Goal: Information Seeking & Learning: Find specific page/section

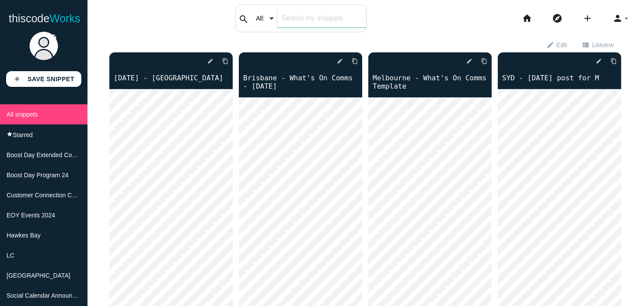
click at [298, 24] on input "text" at bounding box center [321, 18] width 89 height 18
type input "cbr"
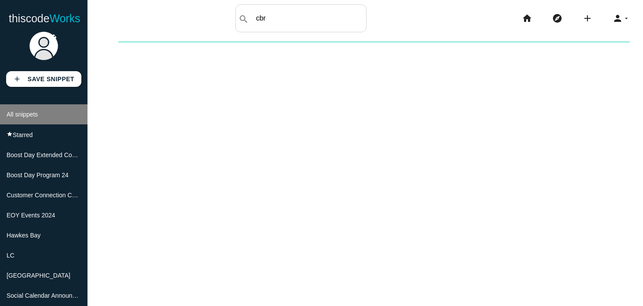
click at [59, 111] on li "All snippets" at bounding box center [43, 114] width 87 height 20
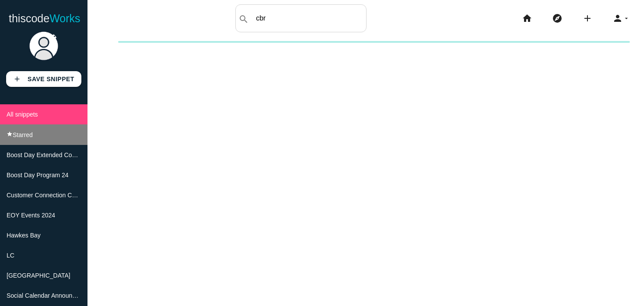
click at [40, 142] on li "star Starred" at bounding box center [43, 135] width 87 height 21
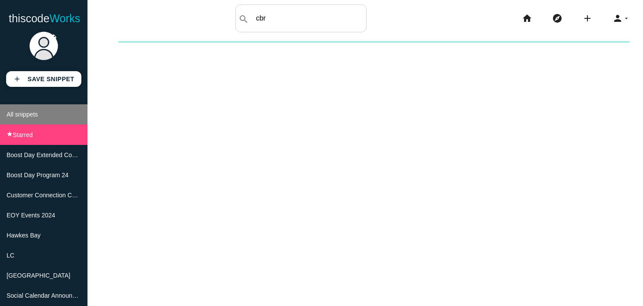
click at [51, 119] on li "All snippets" at bounding box center [43, 114] width 87 height 20
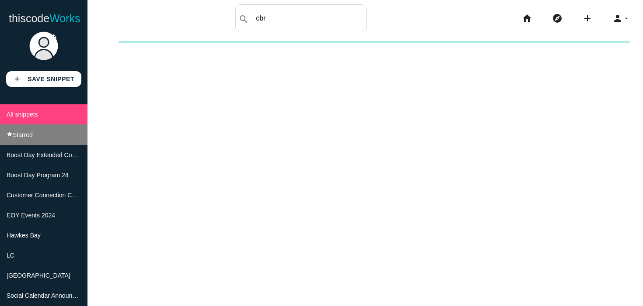
click at [38, 143] on li "star Starred" at bounding box center [43, 135] width 87 height 21
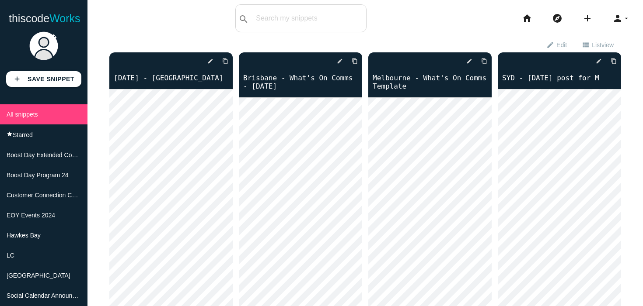
click at [276, 29] on div "search All: All: Code: Title: Tag: All: Code: Title: Tag:" at bounding box center [300, 18] width 131 height 28
click at [276, 12] on div "search All: All: Code: Title: Tag: All: Code: Title: Tag:" at bounding box center [300, 18] width 131 height 28
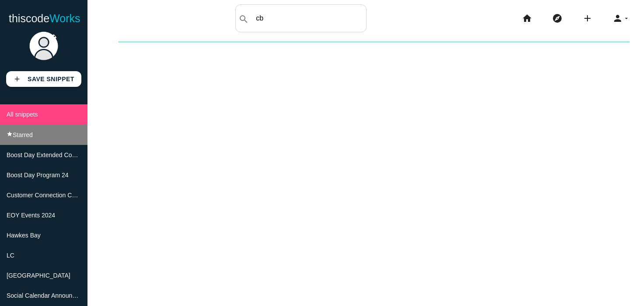
click at [26, 137] on span "Starred" at bounding box center [23, 135] width 20 height 7
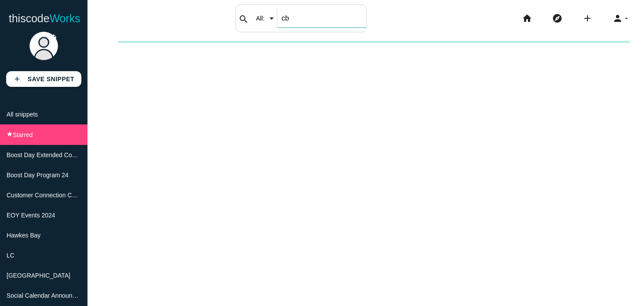
click at [275, 23] on div "search All: All: Code: Title: Tag: All: Code: Title: Tag: cb" at bounding box center [300, 18] width 131 height 28
type input "cbr"
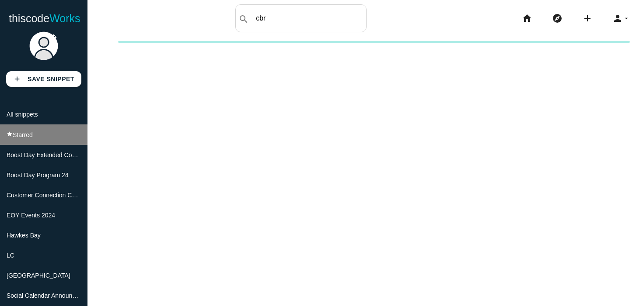
click at [59, 135] on li "star Starred" at bounding box center [43, 135] width 87 height 21
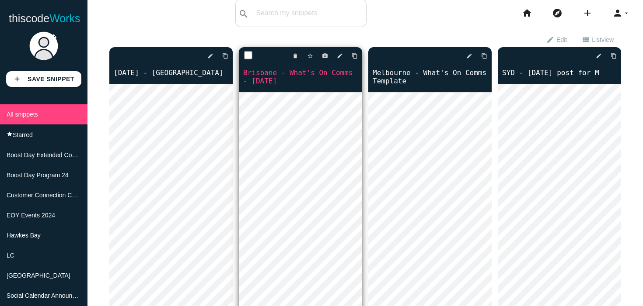
scroll to position [6, 0]
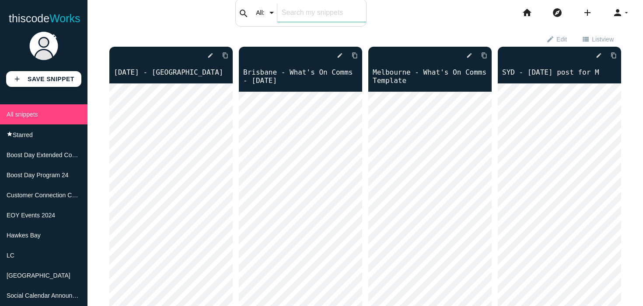
click at [325, 21] on input "text" at bounding box center [321, 12] width 89 height 18
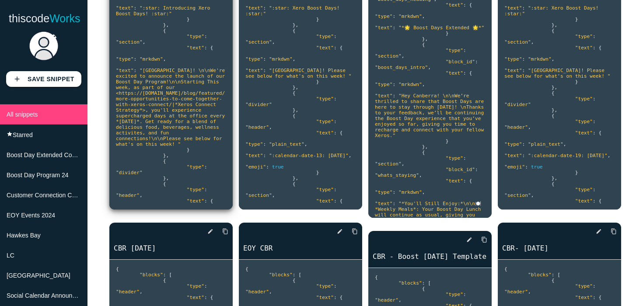
scroll to position [182, 0]
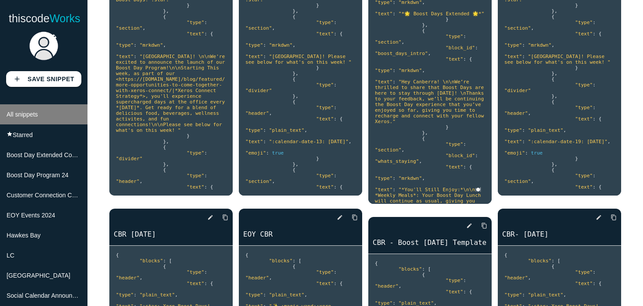
click at [55, 110] on li "All snippets" at bounding box center [43, 114] width 87 height 20
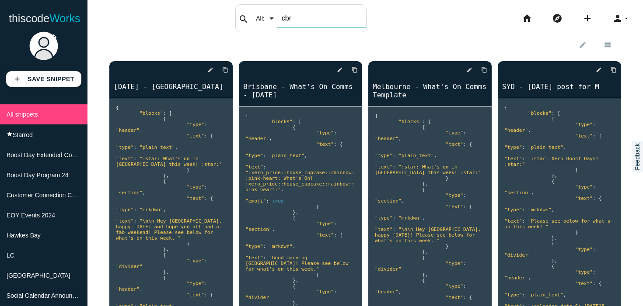
click at [289, 18] on input "cbr" at bounding box center [321, 18] width 89 height 18
type input "c"
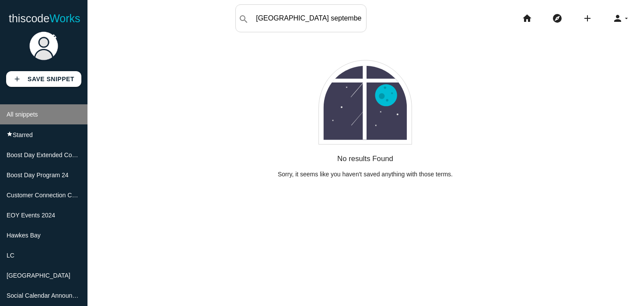
click at [56, 114] on li "All snippets" at bounding box center [43, 114] width 87 height 20
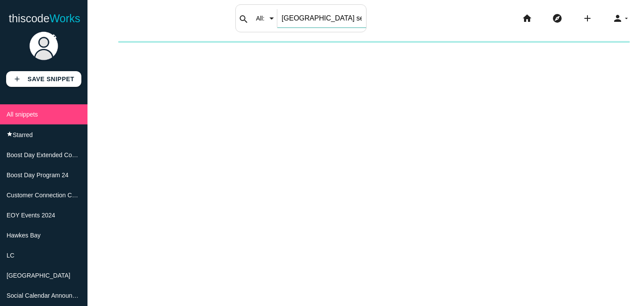
drag, startPoint x: 315, startPoint y: 19, endPoint x: 306, endPoint y: 19, distance: 9.2
click at [305, 19] on input "sydney september" at bounding box center [321, 18] width 89 height 18
drag, startPoint x: 346, startPoint y: 17, endPoint x: 316, endPoint y: 17, distance: 30.2
click at [316, 17] on input "sydney september" at bounding box center [321, 18] width 89 height 18
type input "sydney"
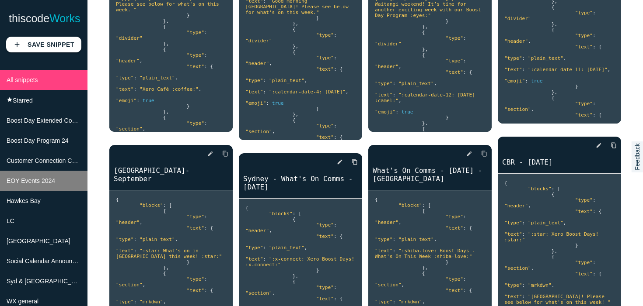
scroll to position [42, 0]
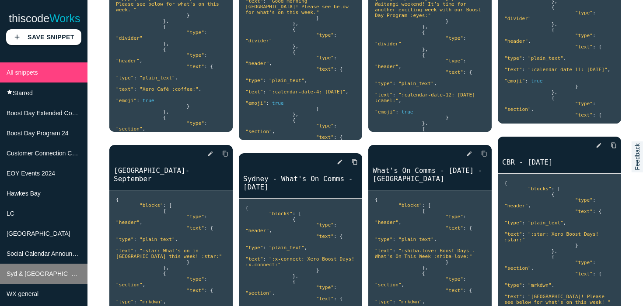
click at [43, 277] on span "Syd & [GEOGRAPHIC_DATA]" at bounding box center [48, 274] width 82 height 7
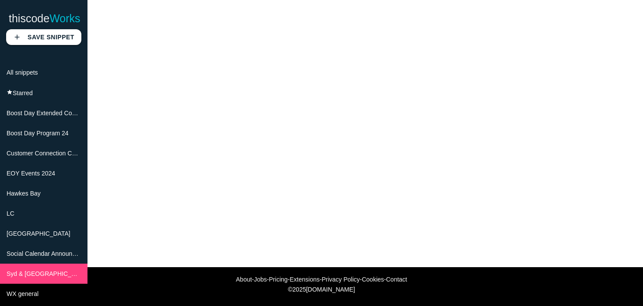
scroll to position [0, 0]
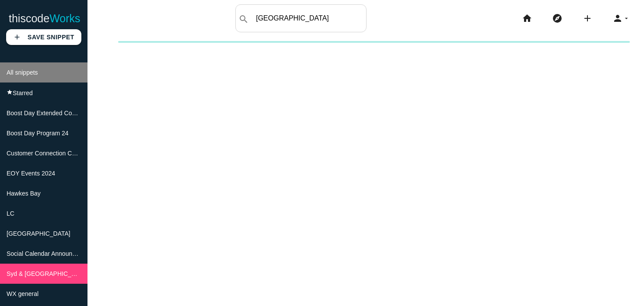
click at [50, 78] on li "All snippets" at bounding box center [43, 73] width 87 height 20
